Goal: Task Accomplishment & Management: Complete application form

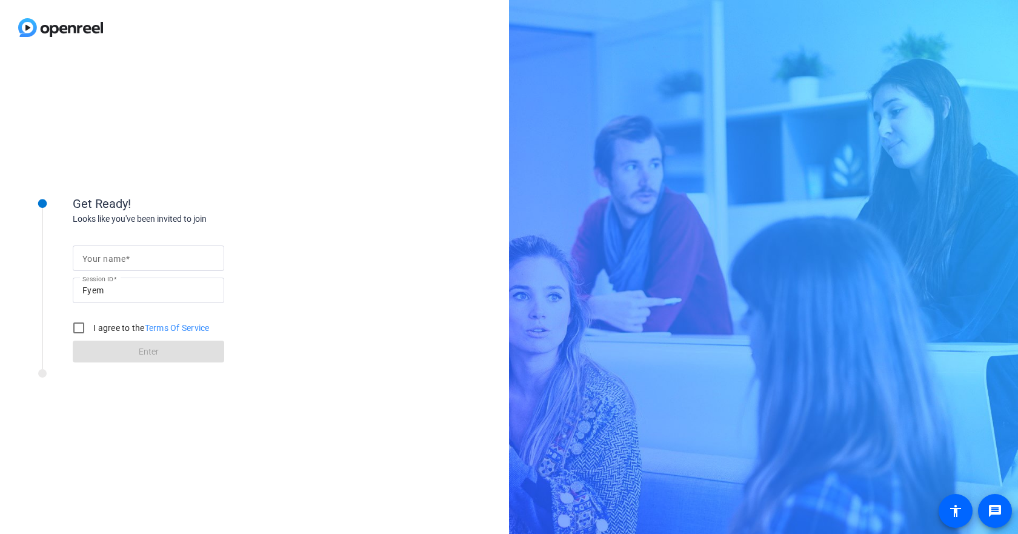
click at [128, 254] on span at bounding box center [127, 259] width 4 height 10
click at [128, 253] on input "Your name" at bounding box center [148, 258] width 132 height 15
type input "[PERSON_NAME]"
click at [76, 325] on input "I agree to the Terms Of Service" at bounding box center [79, 328] width 24 height 24
checkbox input "true"
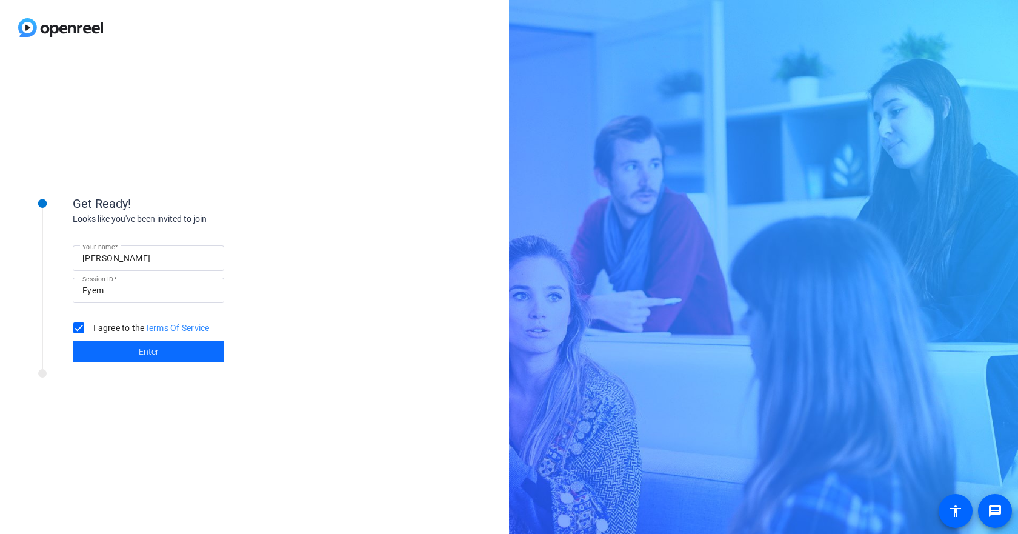
click at [127, 350] on span at bounding box center [148, 351] width 151 height 29
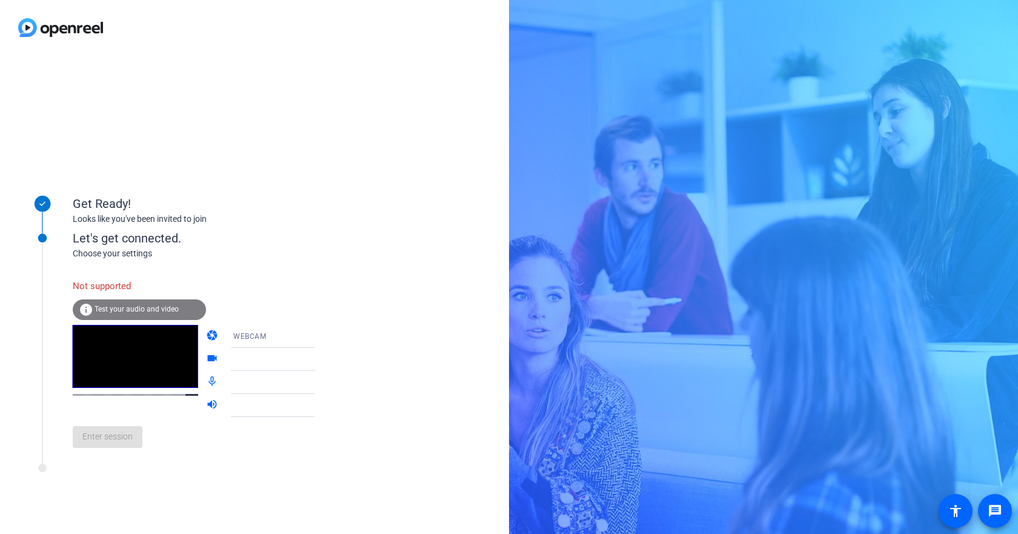
click at [268, 339] on div "WEBCAM" at bounding box center [278, 335] width 90 height 15
click at [268, 340] on div at bounding box center [509, 267] width 1018 height 534
